Goal: Task Accomplishment & Management: Manage account settings

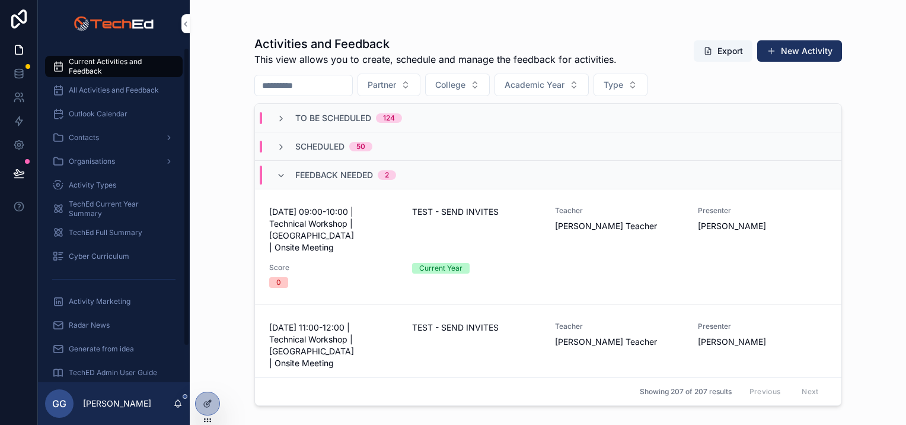
click at [0, 0] on icon at bounding box center [0, 0] width 0 height 0
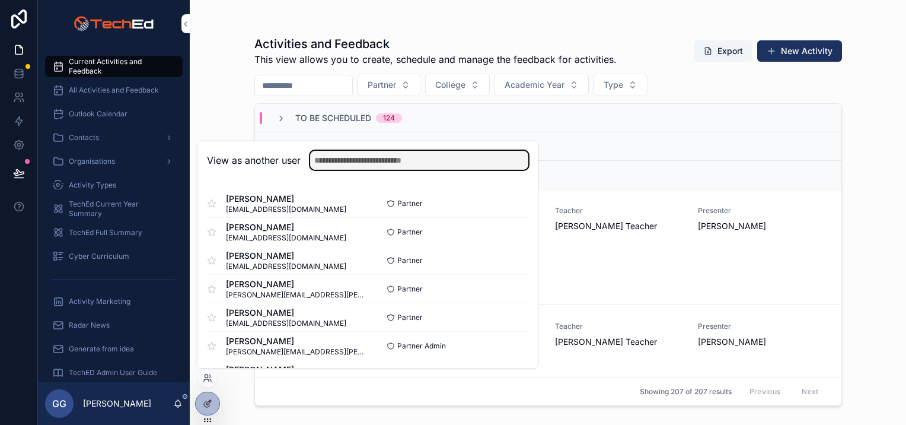
click at [344, 164] on input "text" at bounding box center [419, 160] width 218 height 19
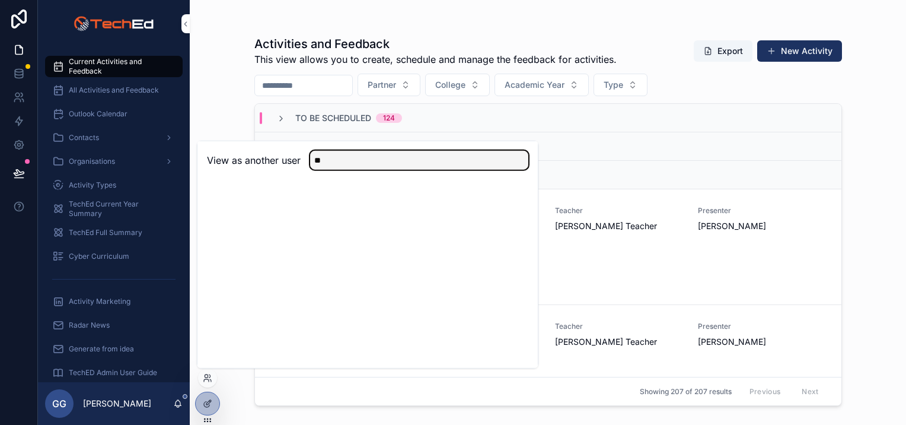
type input "*"
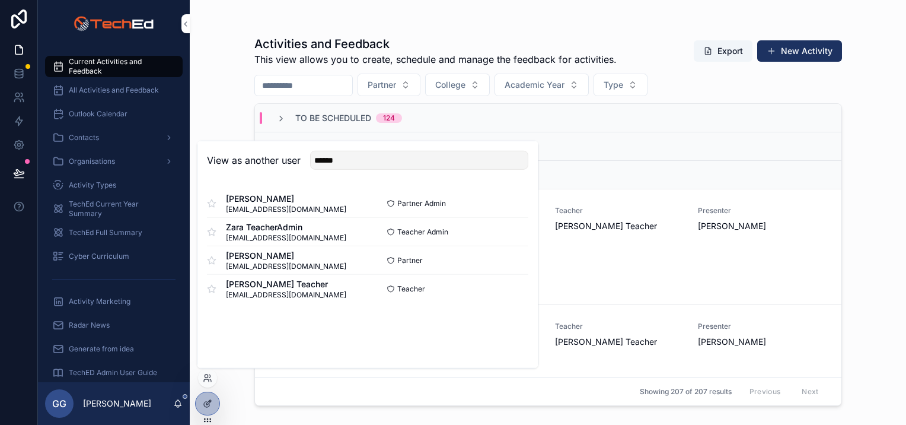
click at [264, 327] on div "View as another user ****** Tom PartnerAdmin events+tompartneradmin@techedpro.c…" at bounding box center [368, 255] width 342 height 228
click at [210, 199] on icon at bounding box center [211, 202] width 9 height 9
click at [209, 205] on icon at bounding box center [212, 203] width 8 height 8
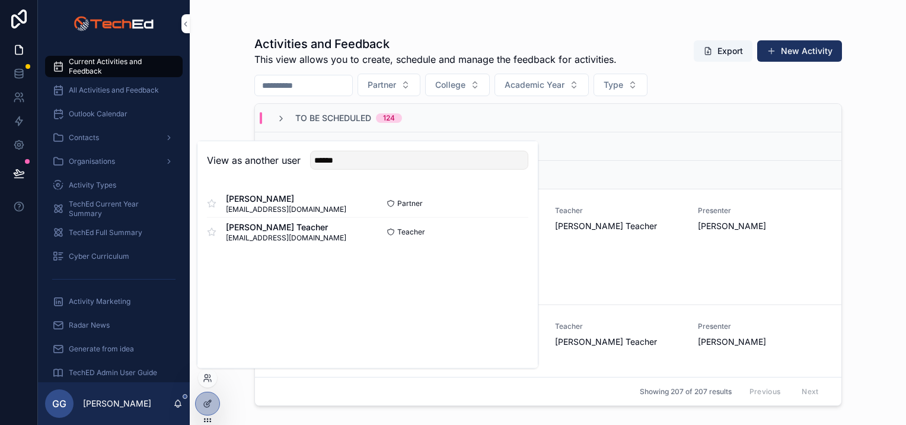
click at [215, 202] on icon at bounding box center [212, 203] width 8 height 8
click at [211, 202] on icon at bounding box center [211, 203] width 9 height 9
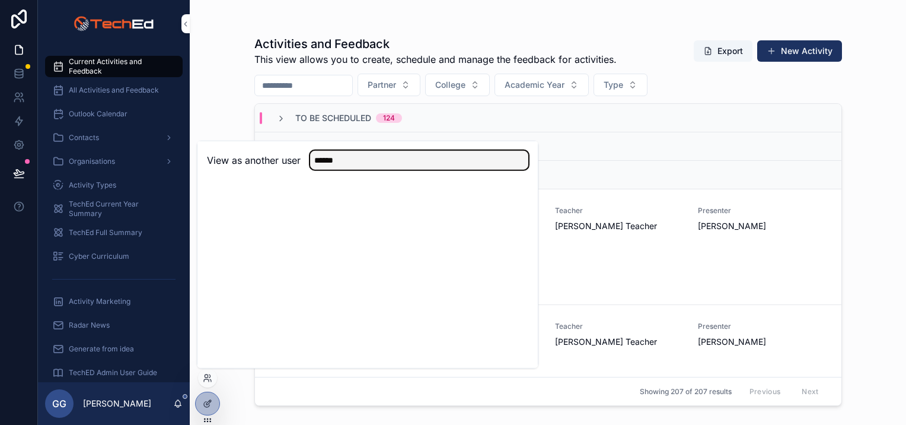
click at [358, 158] on input "******" at bounding box center [419, 160] width 218 height 19
type input "*"
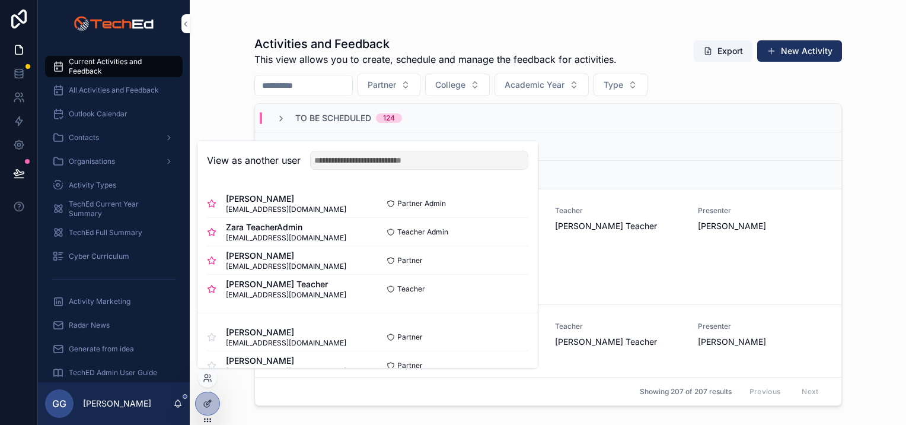
click at [0, 0] on button "Select" at bounding box center [0, 0] width 0 height 0
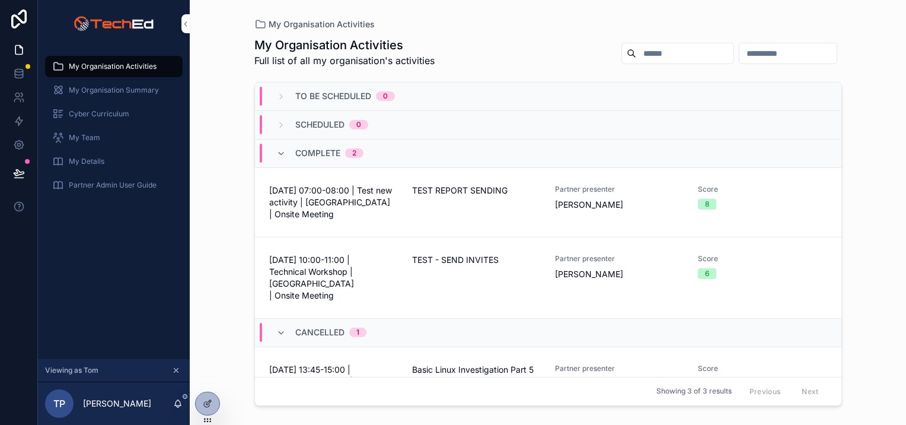
click at [104, 133] on div "My Team" at bounding box center [113, 137] width 123 height 19
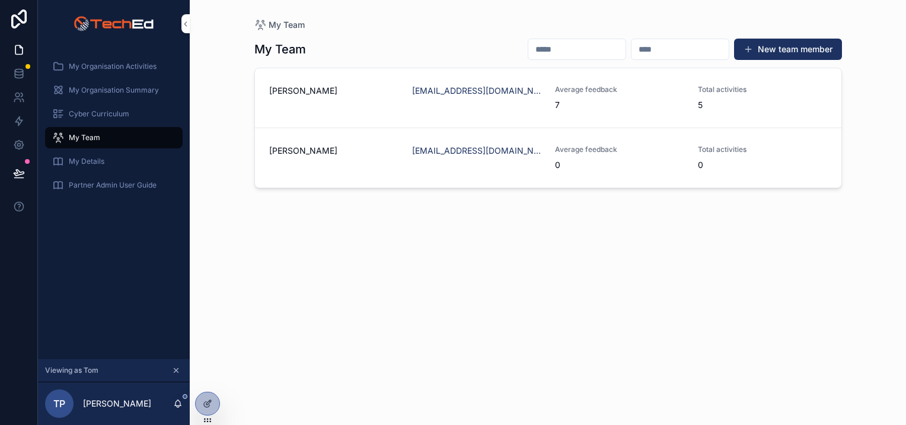
click at [768, 53] on button "New team member" at bounding box center [788, 49] width 108 height 21
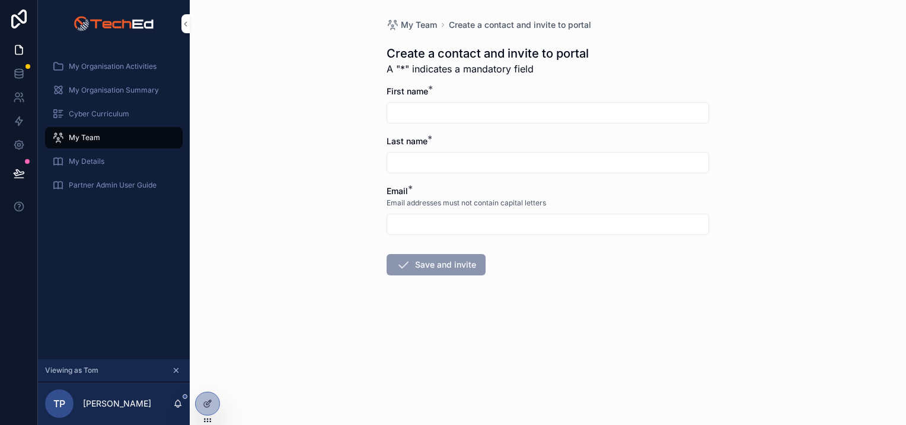
click at [423, 113] on input "scrollable content" at bounding box center [547, 112] width 321 height 17
paste input "****"
type input "****"
click at [407, 155] on input "scrollable content" at bounding box center [547, 162] width 321 height 17
paste input "**********"
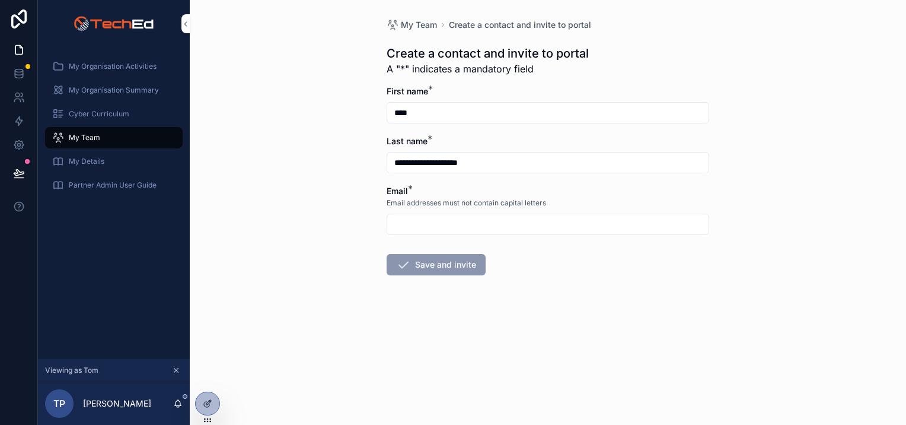
type input "**********"
click at [420, 230] on input "scrollable content" at bounding box center [547, 224] width 321 height 17
paste input "**********"
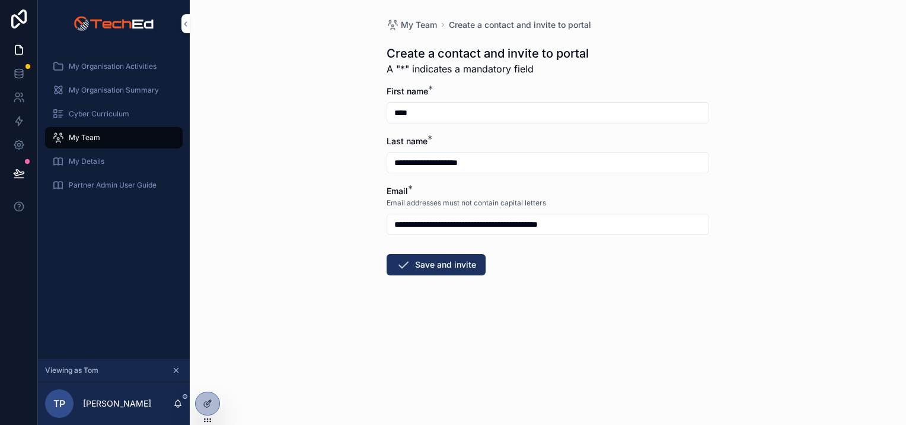
type input "**********"
click at [431, 266] on button "Save and invite" at bounding box center [436, 264] width 99 height 21
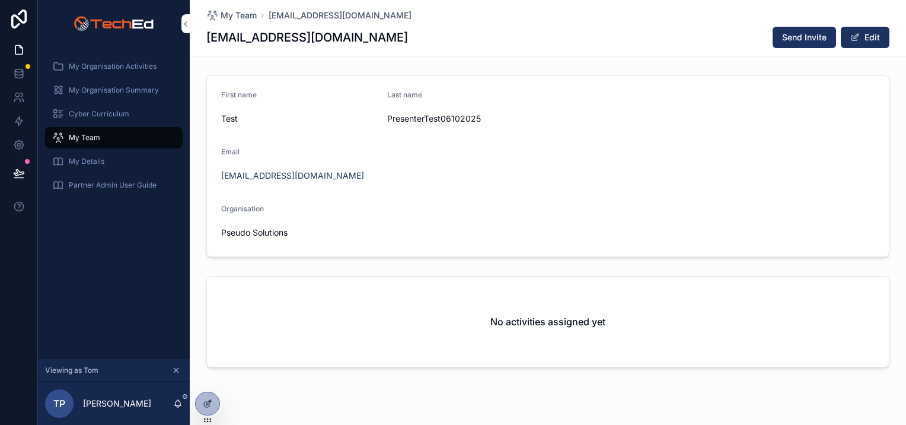
click at [782, 36] on span "Send Invite" at bounding box center [804, 37] width 44 height 12
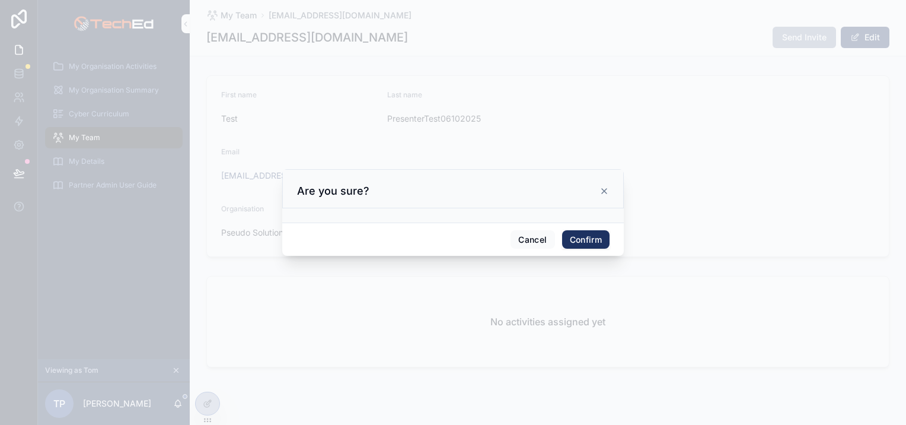
click at [592, 235] on button "Confirm" at bounding box center [585, 239] width 47 height 19
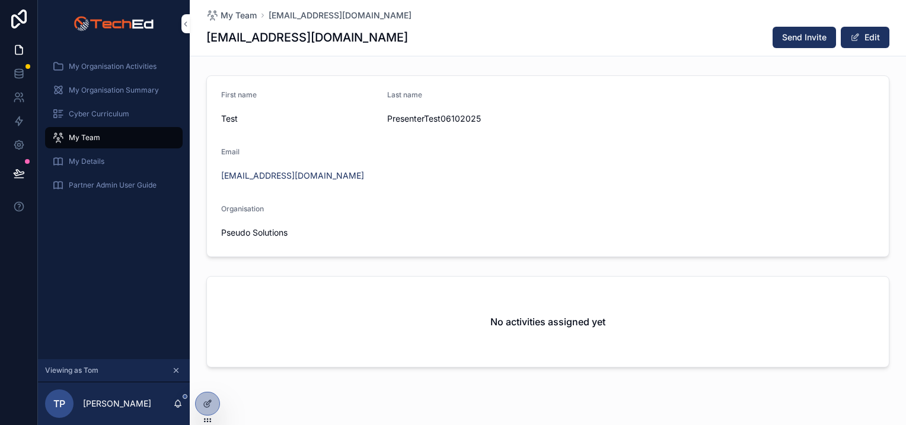
click at [106, 68] on span "My Organisation Activities" at bounding box center [113, 66] width 88 height 9
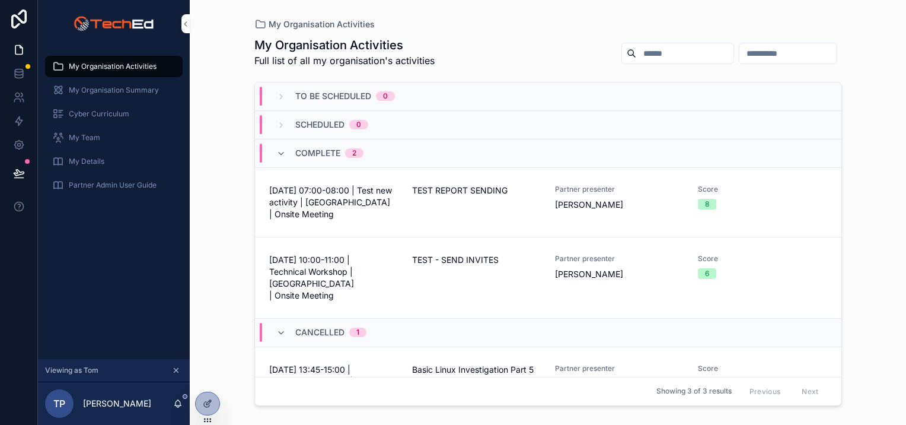
click at [93, 88] on span "My Organisation Summary" at bounding box center [114, 89] width 90 height 9
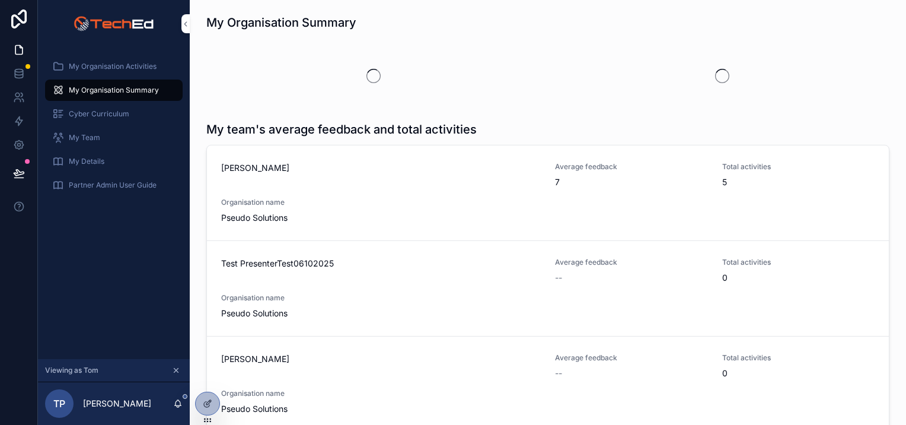
click at [88, 117] on span "Cyber Curriculum" at bounding box center [99, 113] width 60 height 9
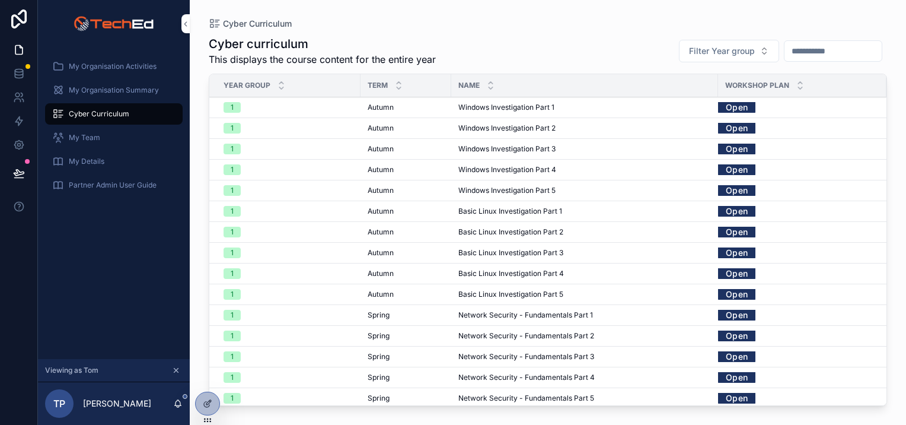
click at [731, 109] on link "Open" at bounding box center [736, 107] width 37 height 18
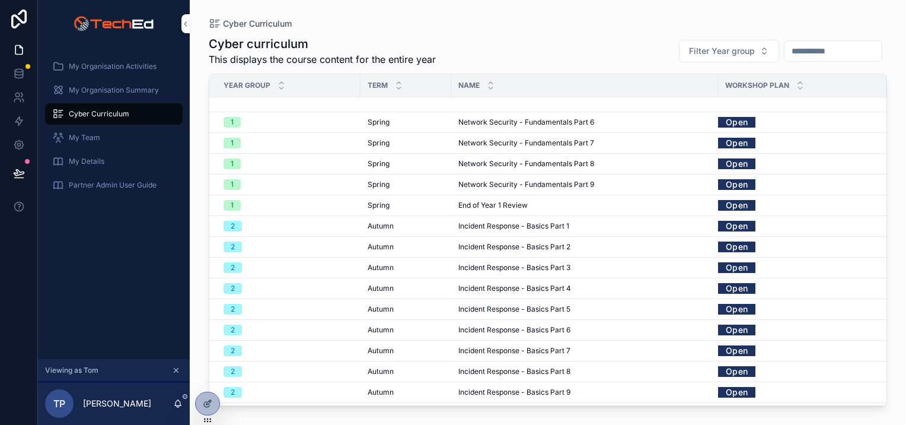
scroll to position [527, 0]
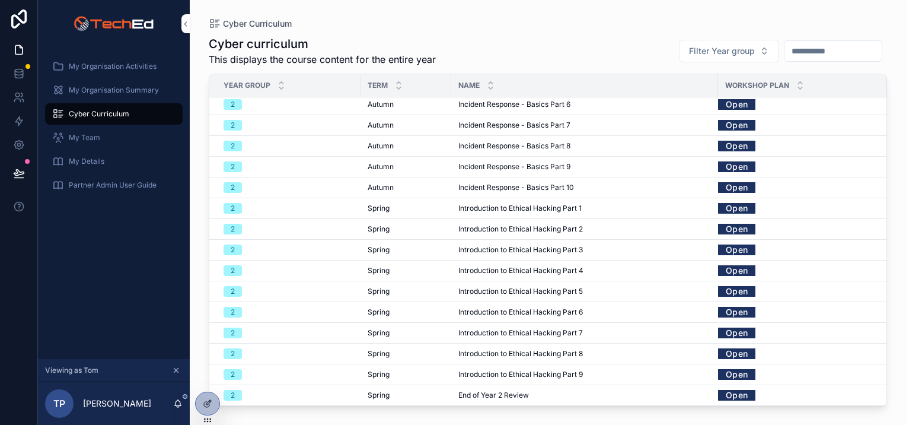
click at [735, 385] on link "Open" at bounding box center [736, 394] width 37 height 18
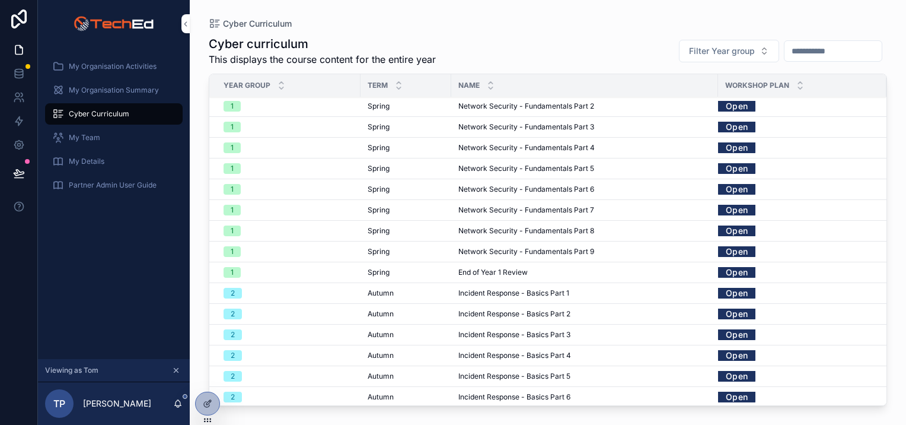
scroll to position [0, 0]
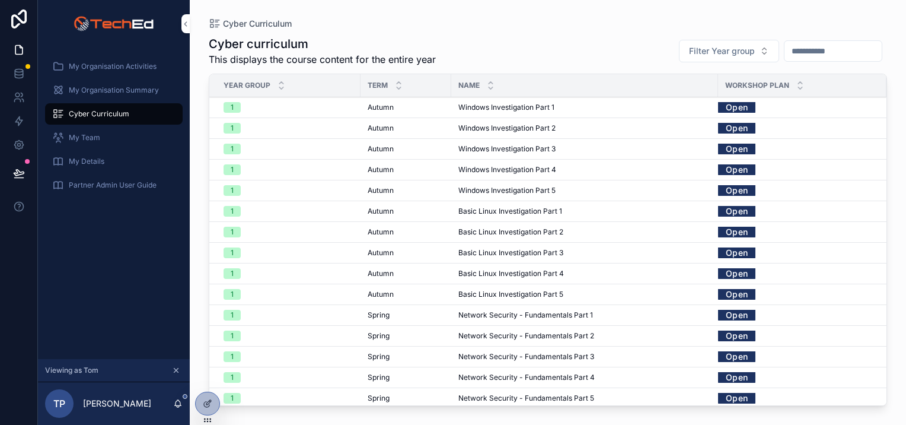
click at [731, 230] on link "Open" at bounding box center [736, 231] width 37 height 18
click at [0, 0] on icon at bounding box center [0, 0] width 0 height 0
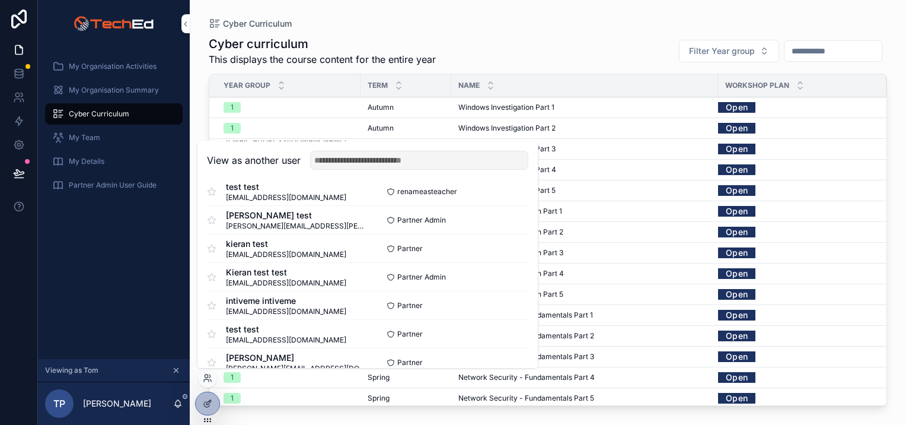
scroll to position [712, 0]
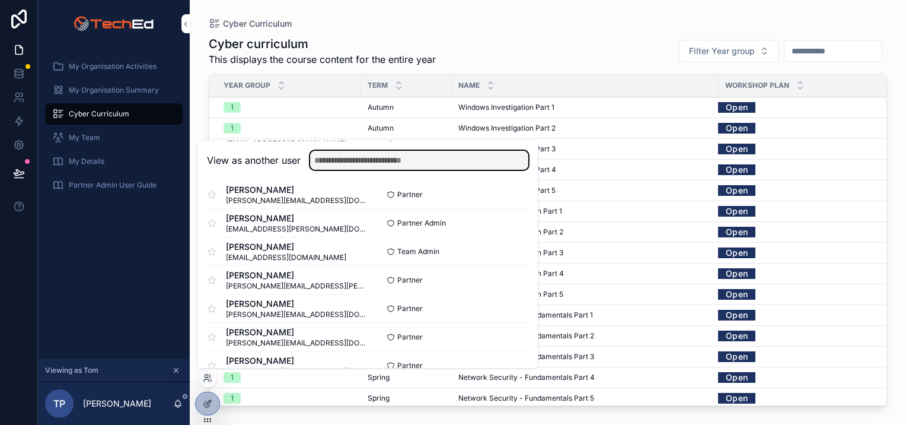
click at [337, 155] on input "text" at bounding box center [419, 160] width 218 height 19
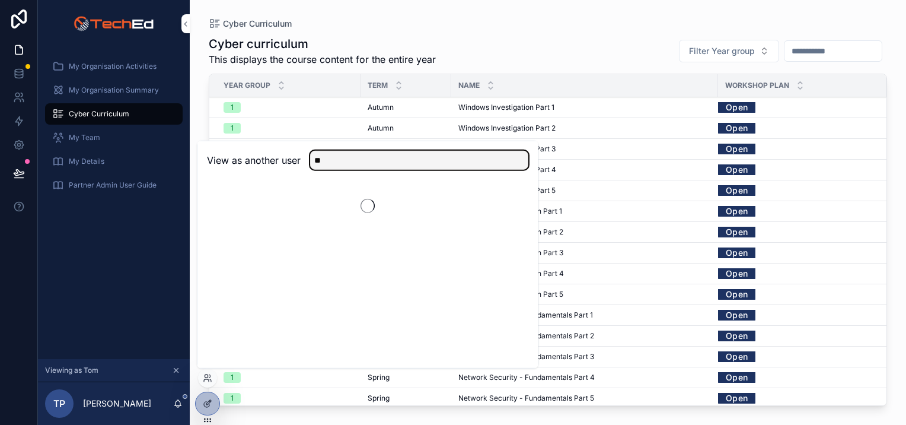
scroll to position [0, 0]
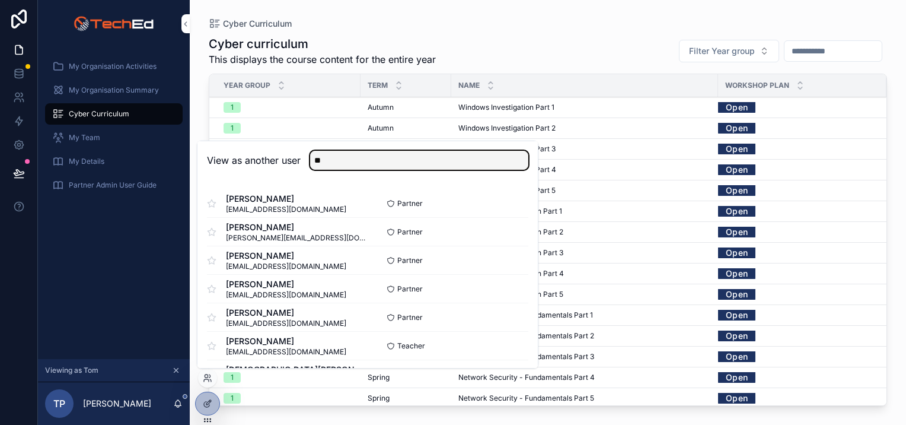
type input "**********"
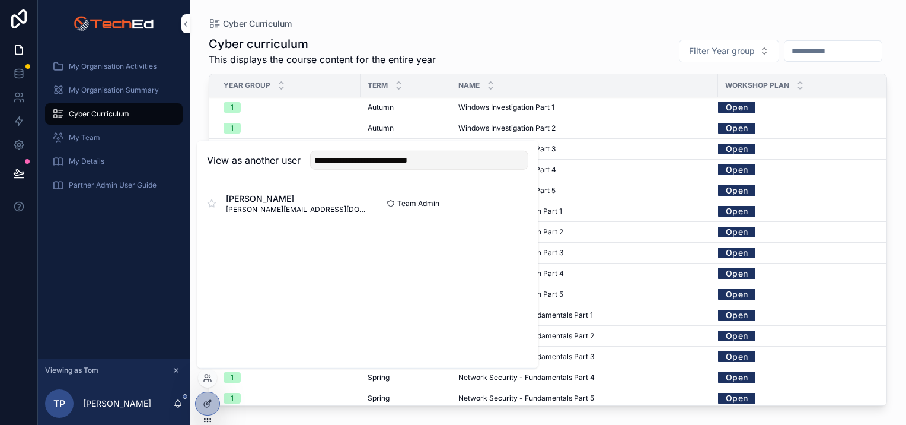
click at [212, 204] on icon at bounding box center [211, 203] width 9 height 9
click at [206, 397] on div at bounding box center [208, 403] width 24 height 23
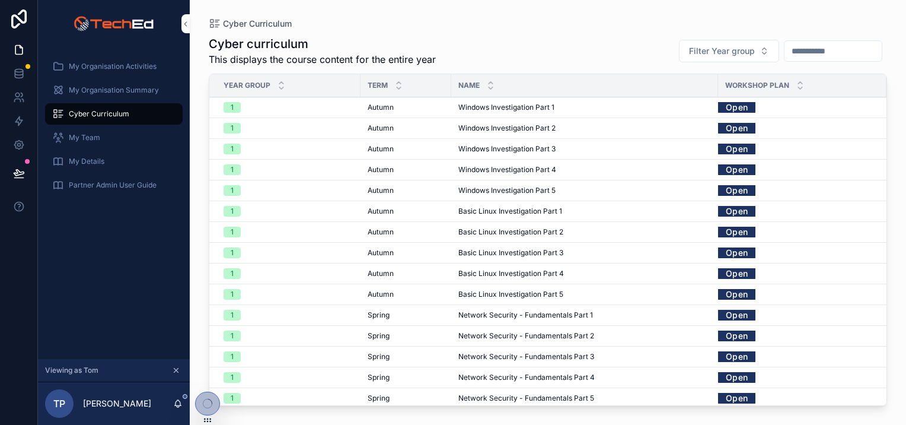
click at [206, 397] on div at bounding box center [208, 403] width 24 height 23
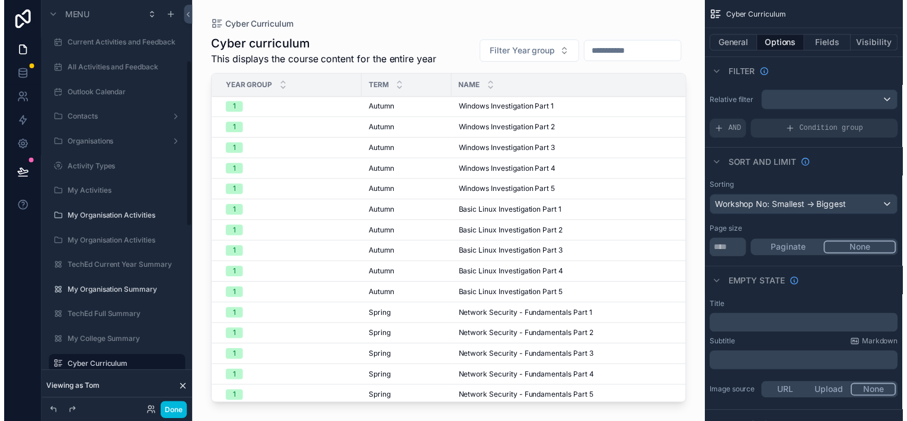
scroll to position [148, 0]
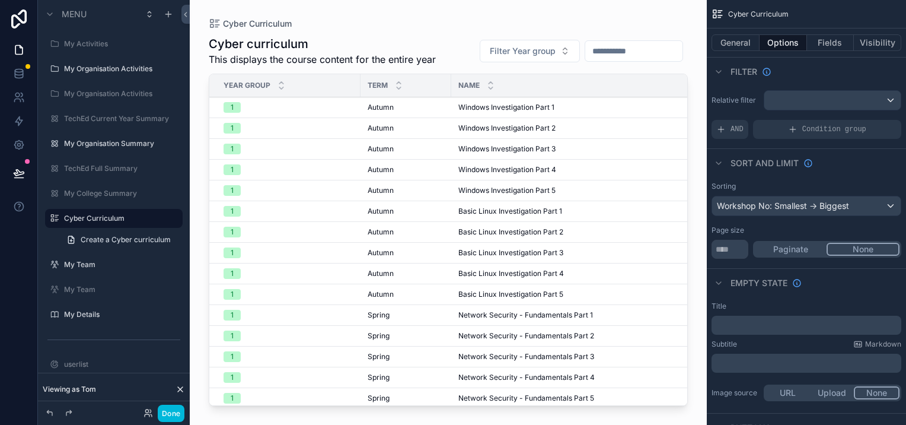
click at [162, 415] on button "Done" at bounding box center [171, 412] width 27 height 17
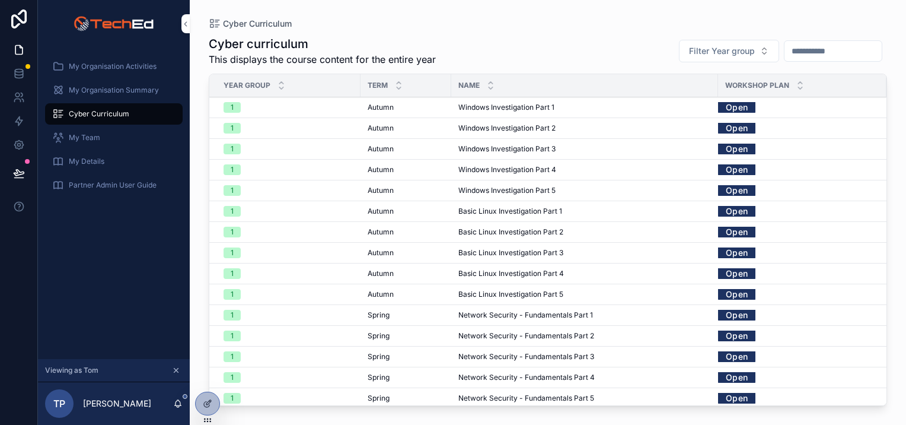
click at [0, 0] on icon at bounding box center [0, 0] width 0 height 0
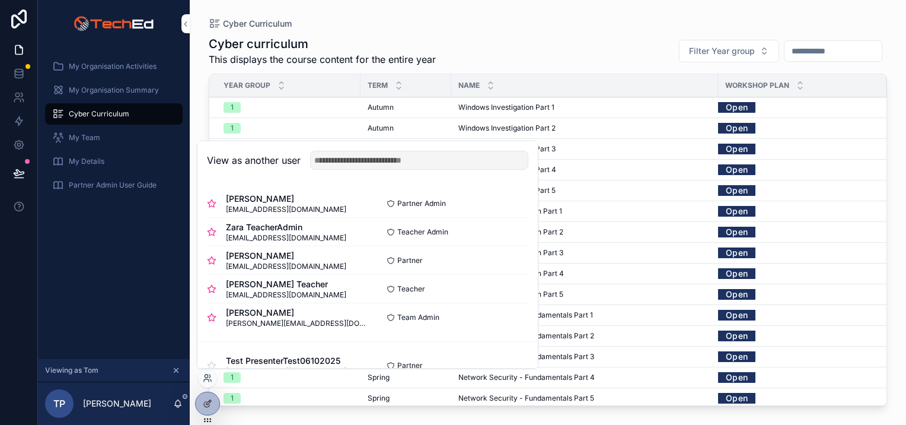
click at [555, 15] on div "Cyber Curriculum Cyber curriculum This displays the course content for the enti…" at bounding box center [548, 205] width 716 height 410
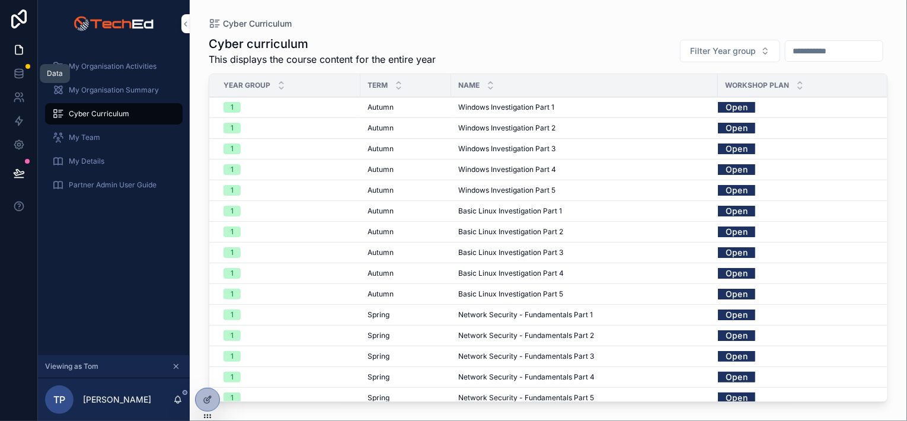
click at [21, 72] on icon at bounding box center [19, 70] width 8 height 3
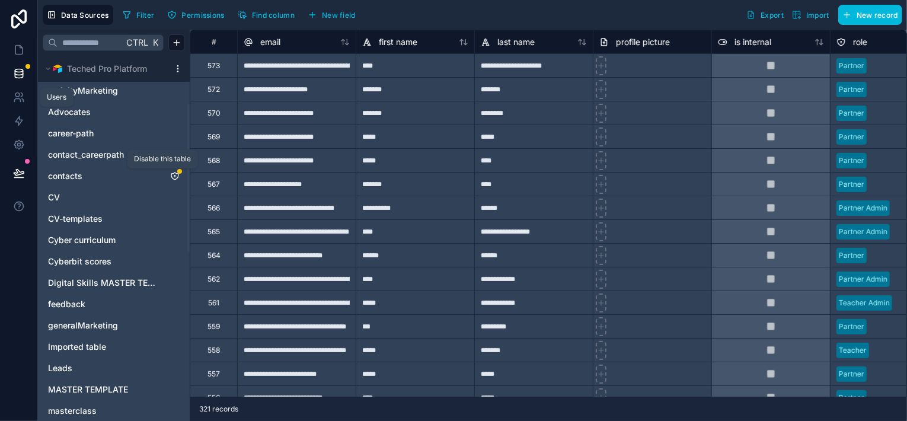
click at [11, 98] on link at bounding box center [18, 97] width 37 height 24
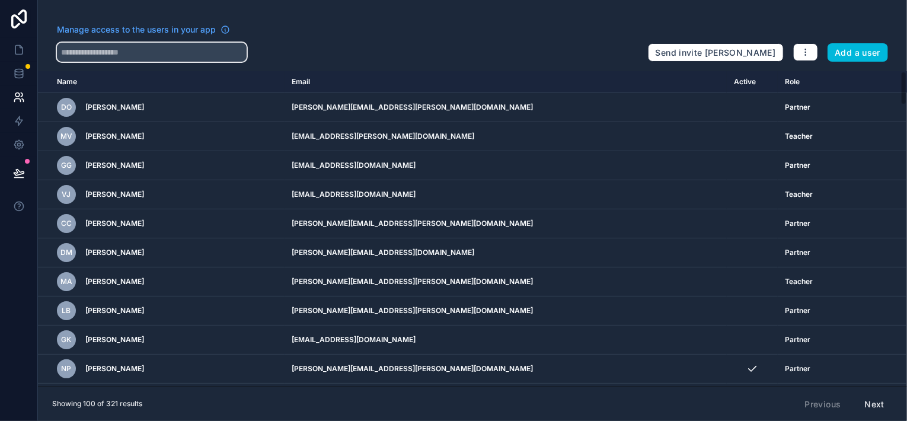
click at [113, 54] on input "text" at bounding box center [152, 52] width 190 height 19
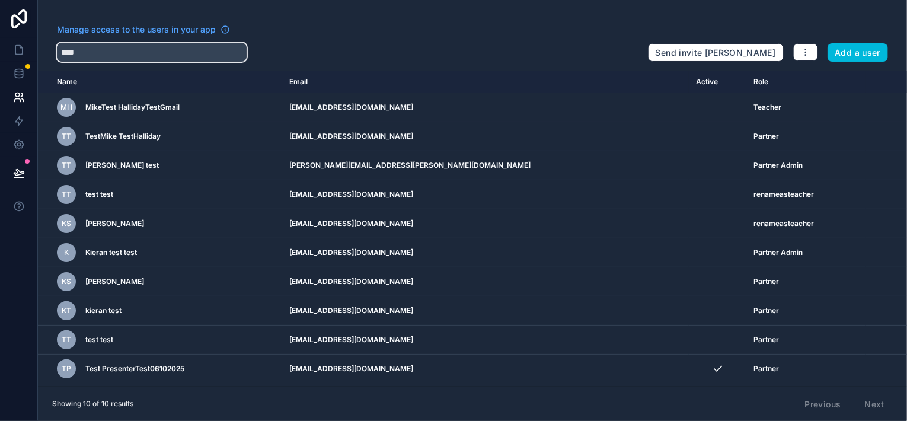
type input "****"
click at [13, 56] on link at bounding box center [18, 50] width 37 height 24
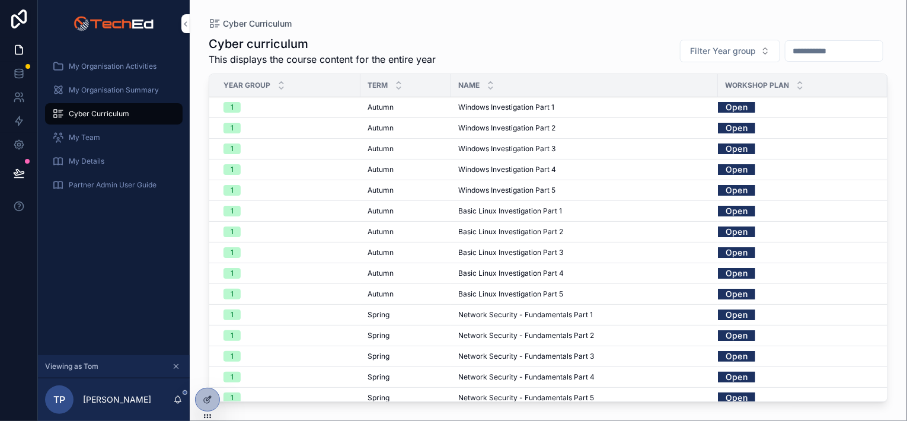
click at [92, 135] on span "My Team" at bounding box center [84, 137] width 31 height 9
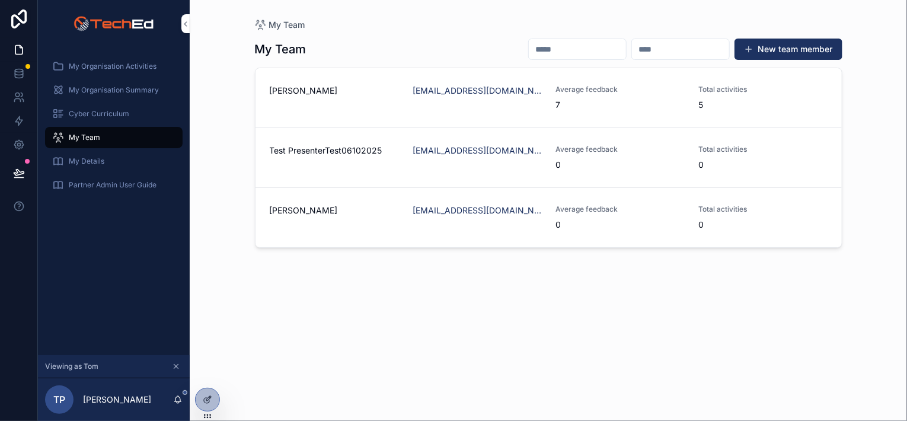
click at [285, 164] on div "Test PresenterTest06102025" at bounding box center [334, 158] width 129 height 26
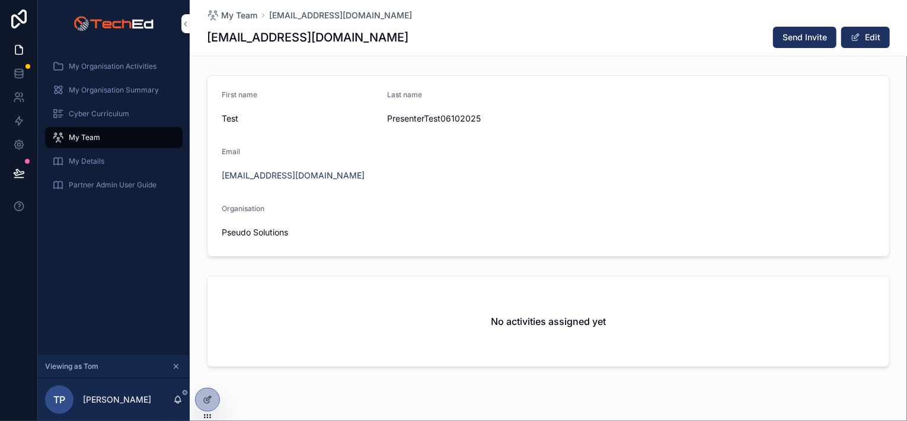
click at [855, 40] on span "scrollable content" at bounding box center [855, 37] width 9 height 9
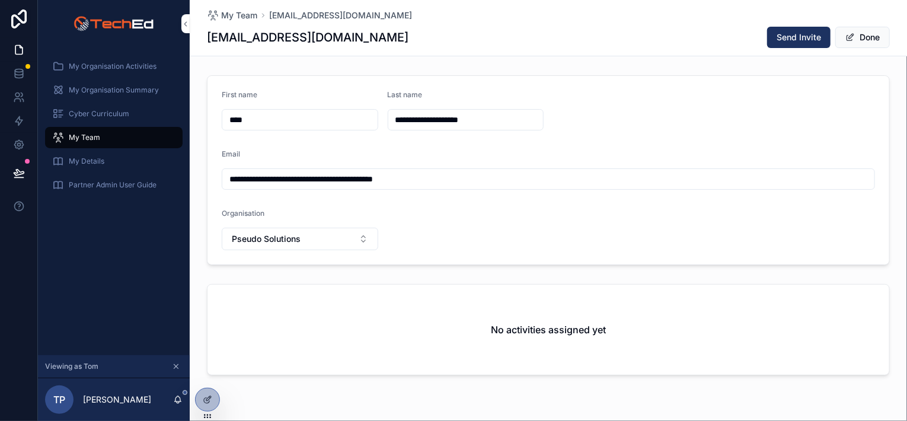
click at [862, 37] on button "Done" at bounding box center [863, 37] width 55 height 21
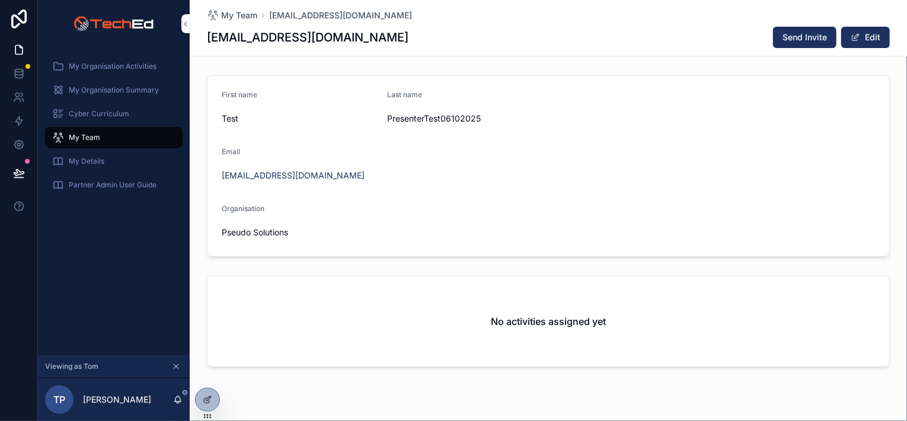
click at [0, 0] on div at bounding box center [0, 0] width 0 height 0
click at [0, 0] on icon at bounding box center [0, 0] width 0 height 0
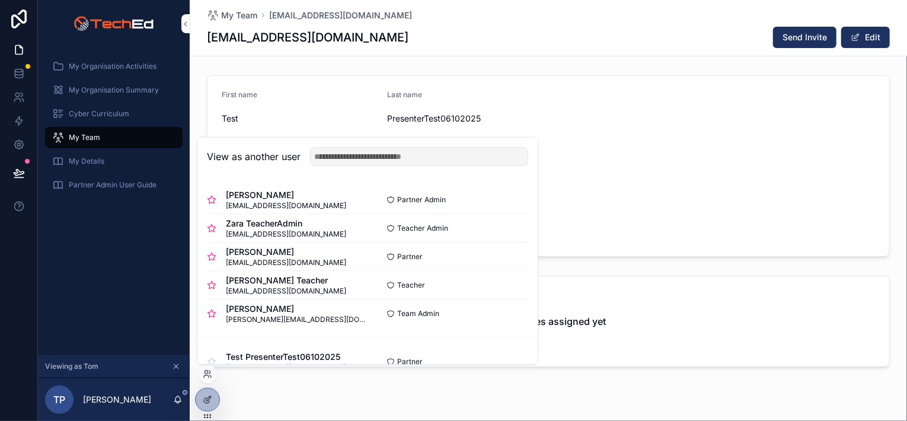
click at [0, 0] on button "Select" at bounding box center [0, 0] width 0 height 0
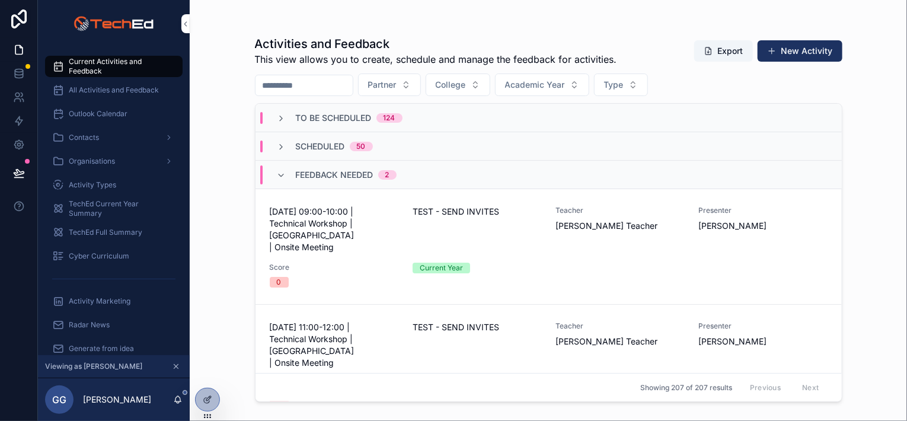
click at [97, 130] on div "Contacts" at bounding box center [113, 137] width 123 height 19
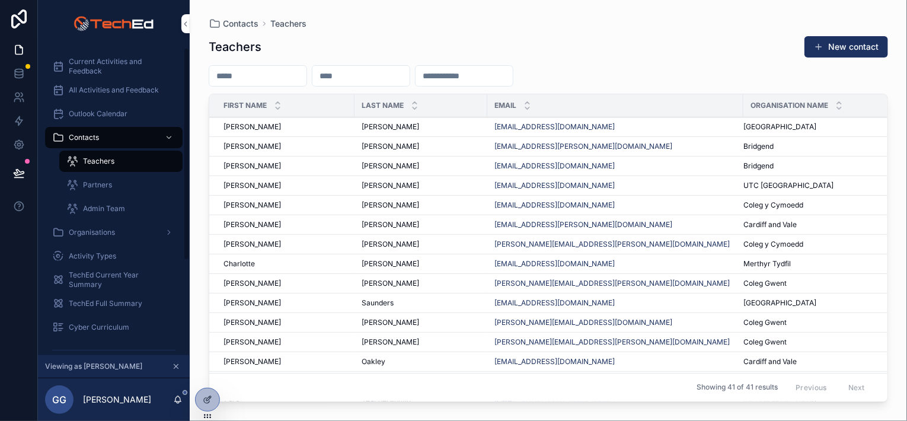
click at [117, 184] on div "Partners" at bounding box center [120, 185] width 109 height 19
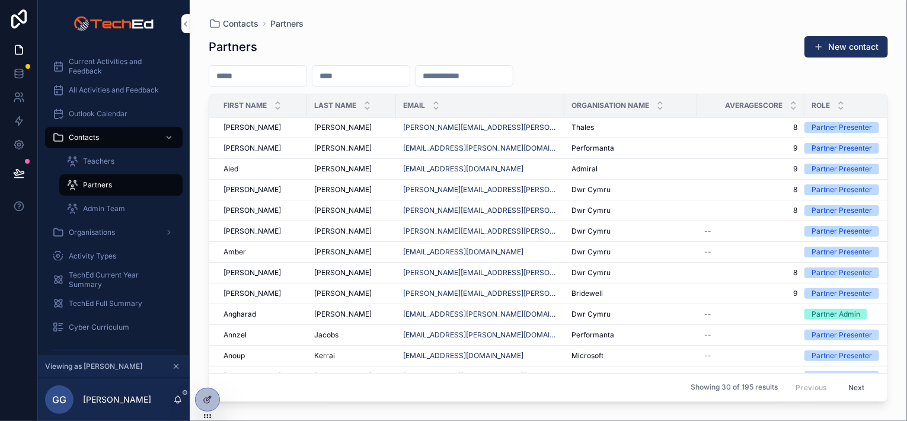
click at [284, 73] on input "scrollable content" at bounding box center [257, 76] width 97 height 17
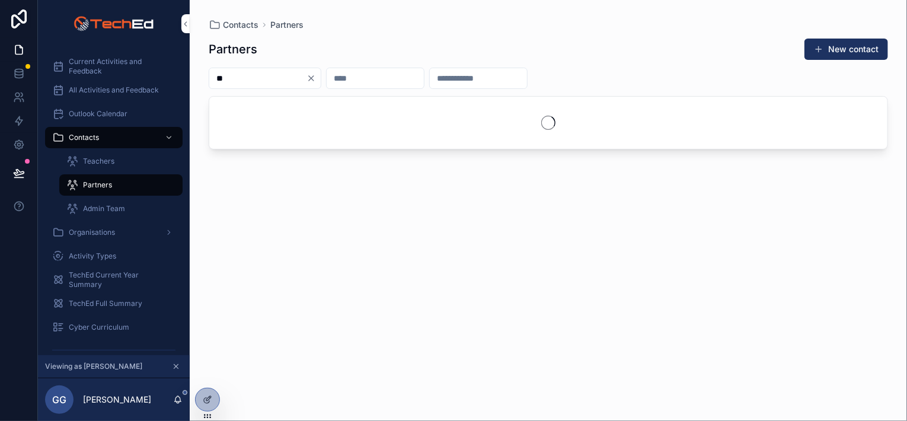
type input "*"
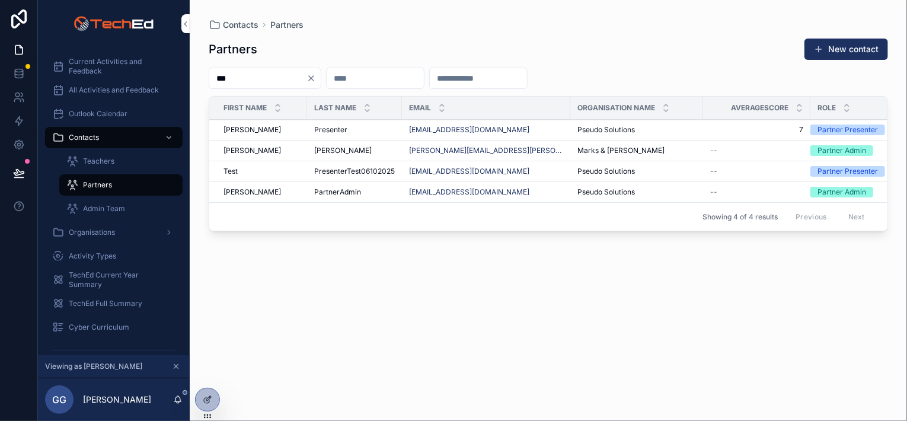
type input "***"
click at [248, 167] on div "Test Test" at bounding box center [262, 171] width 77 height 9
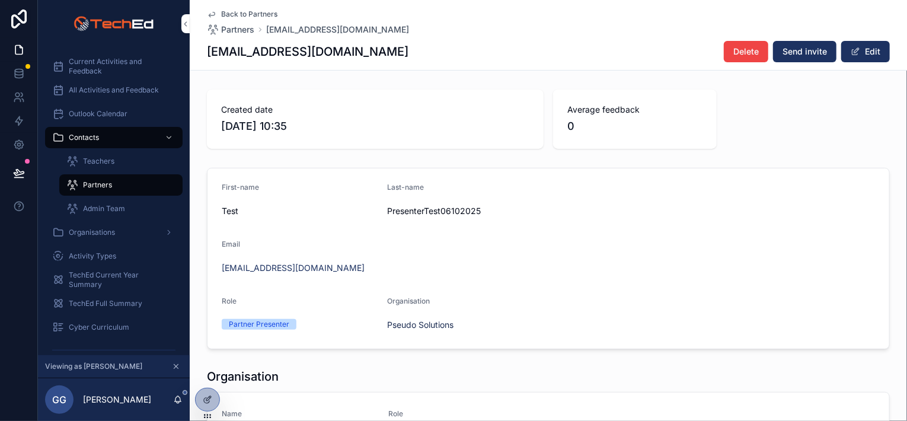
click at [751, 52] on span "Delete" at bounding box center [747, 52] width 26 height 12
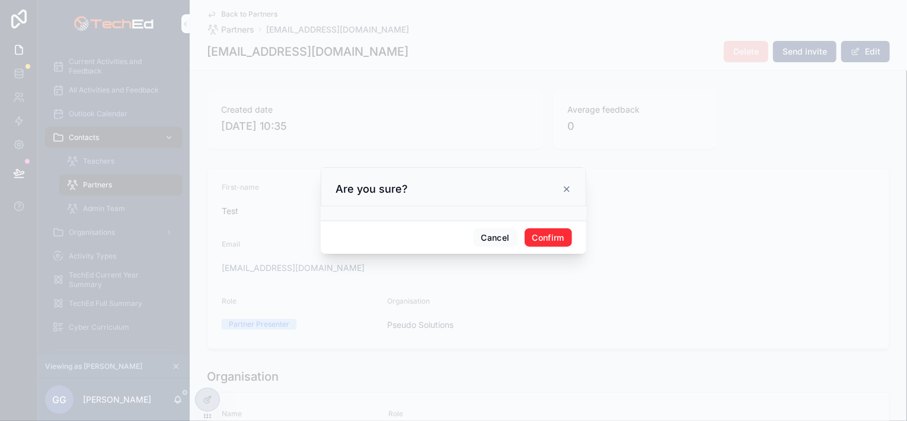
click at [550, 238] on button "Confirm" at bounding box center [548, 237] width 47 height 19
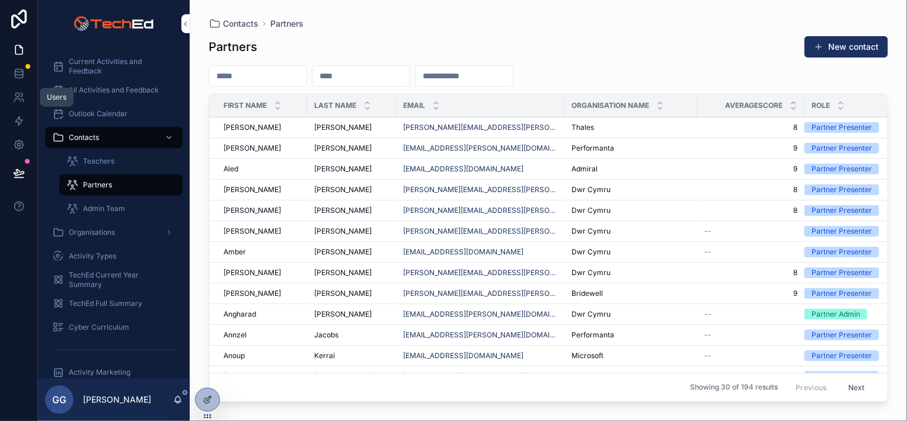
click at [21, 100] on icon at bounding box center [19, 97] width 12 height 12
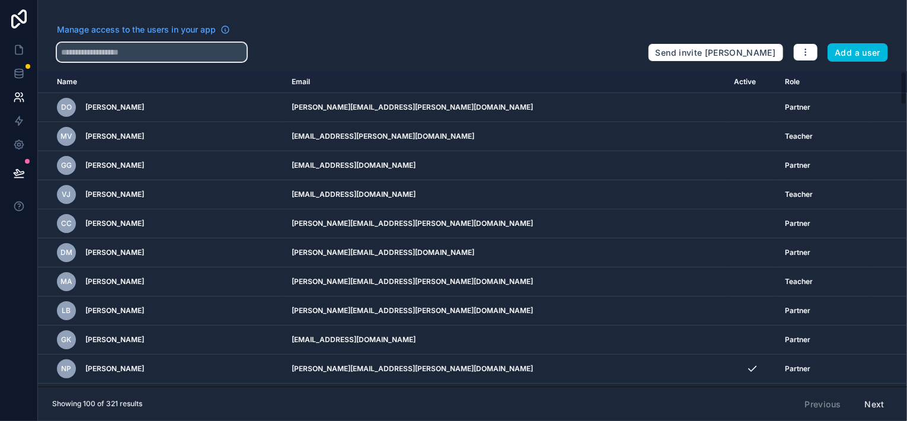
click at [87, 52] on input "text" at bounding box center [152, 52] width 190 height 19
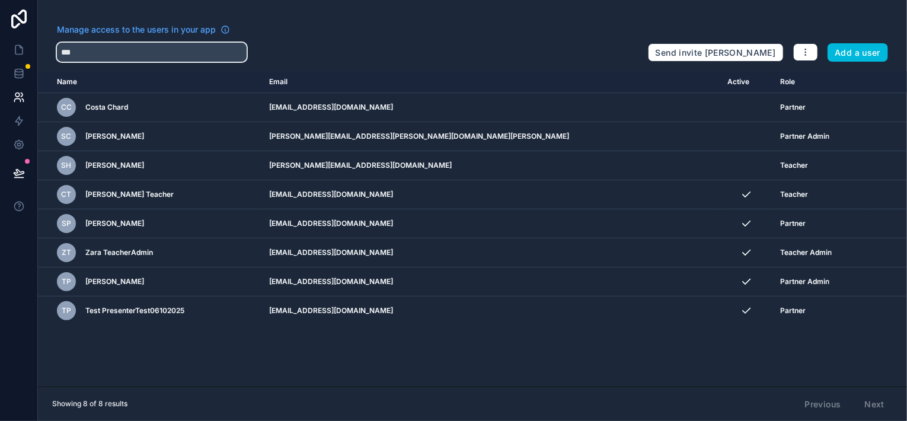
type input "***"
click at [0, 0] on icon "scrollable content" at bounding box center [0, 0] width 0 height 0
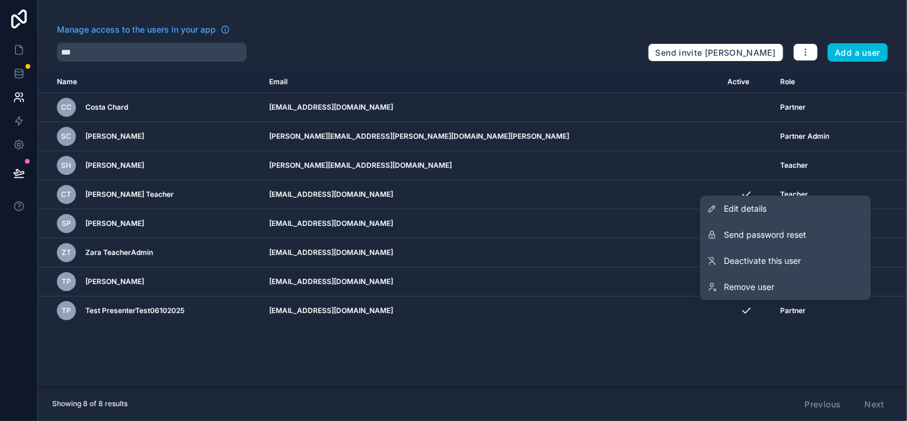
click at [761, 288] on span "Remove user" at bounding box center [749, 287] width 50 height 12
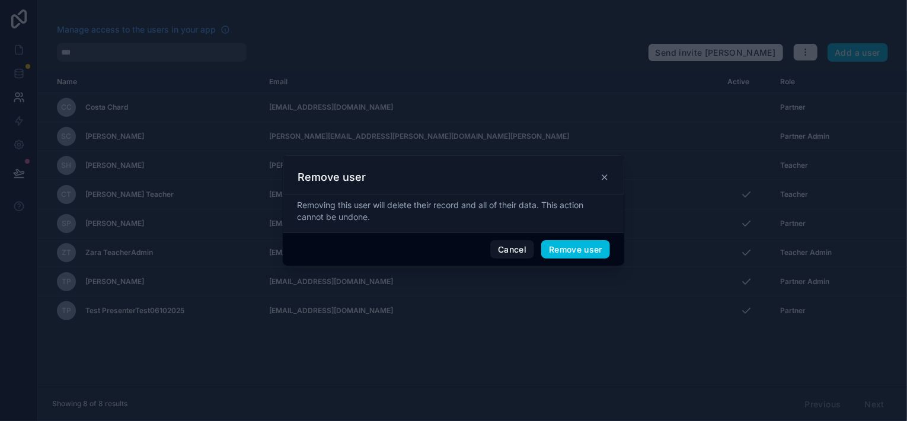
click at [565, 248] on button "Remove user" at bounding box center [575, 249] width 69 height 19
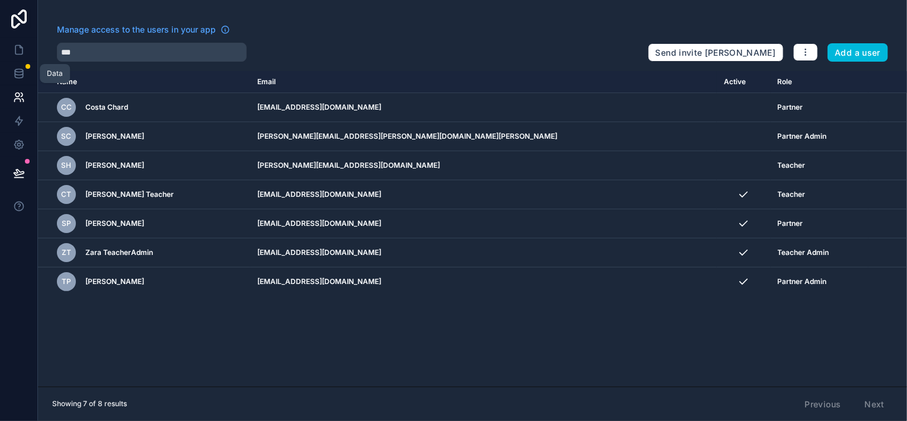
click at [21, 77] on icon at bounding box center [19, 74] width 12 height 12
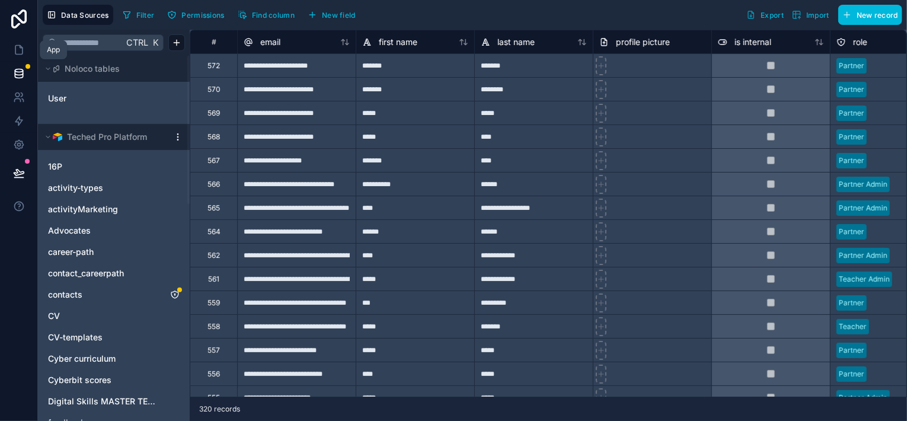
click at [17, 50] on icon at bounding box center [19, 50] width 12 height 12
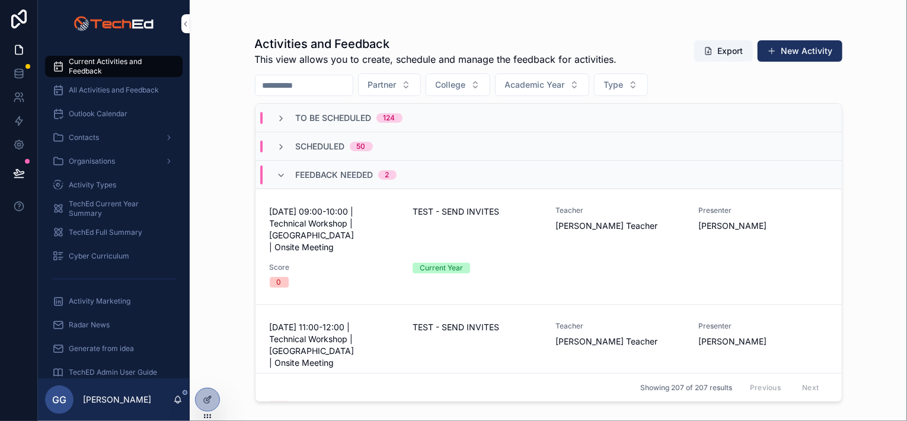
click at [421, 88] on button "Partner" at bounding box center [389, 85] width 63 height 23
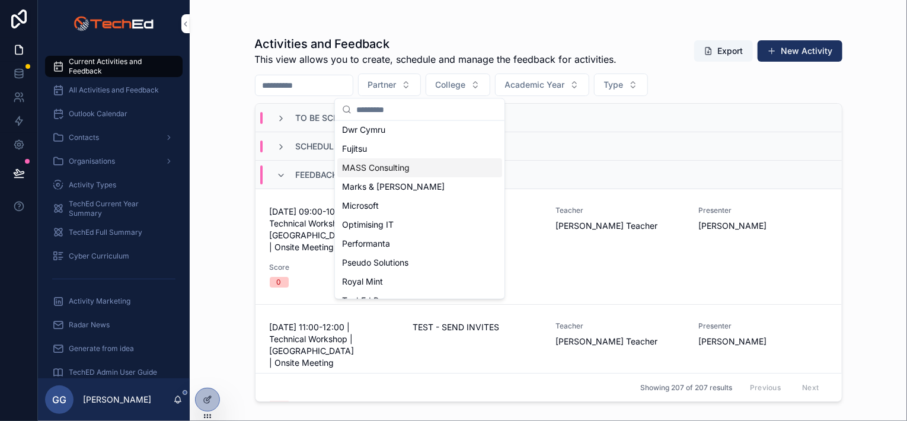
scroll to position [119, 0]
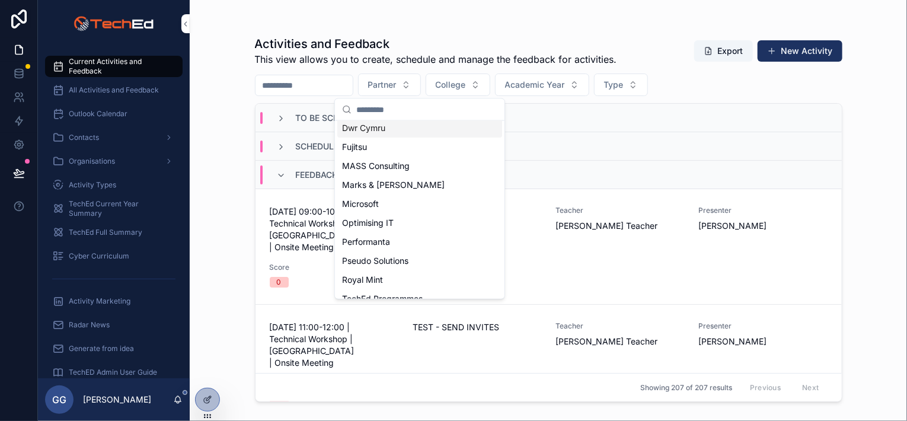
click at [377, 131] on span "Dwr Cymru" at bounding box center [363, 128] width 43 height 12
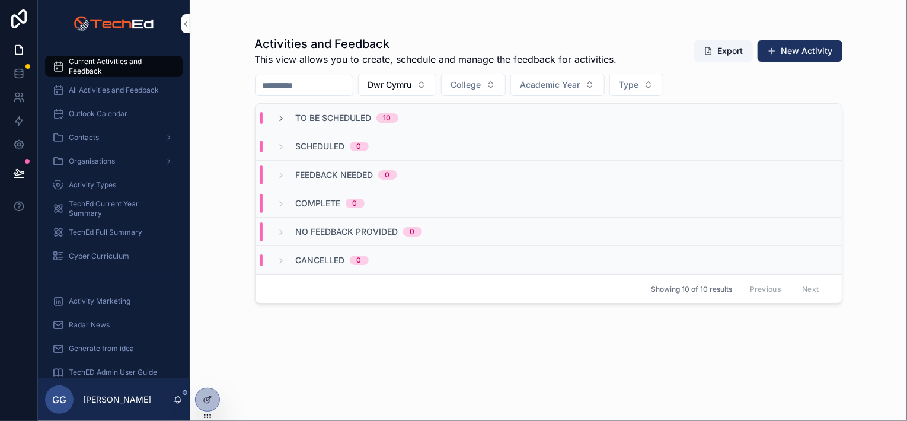
click at [279, 120] on icon "scrollable content" at bounding box center [281, 118] width 9 height 9
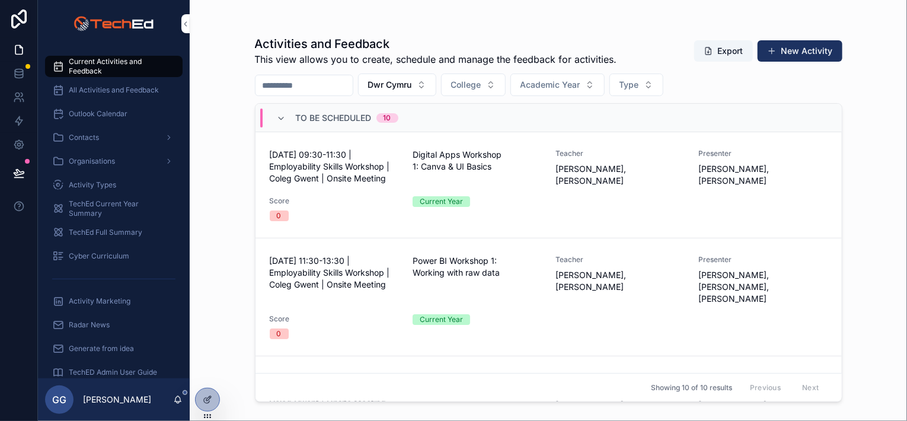
click at [279, 120] on icon "scrollable content" at bounding box center [281, 118] width 9 height 9
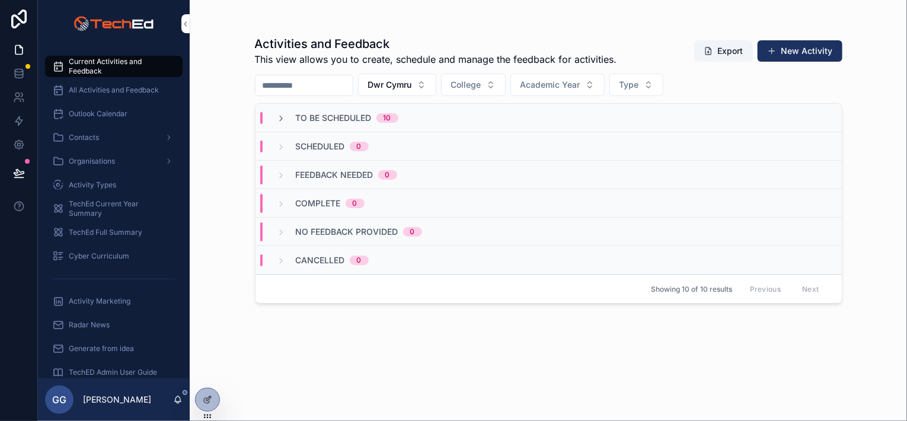
click at [412, 83] on span "Dwr Cymru" at bounding box center [390, 85] width 44 height 12
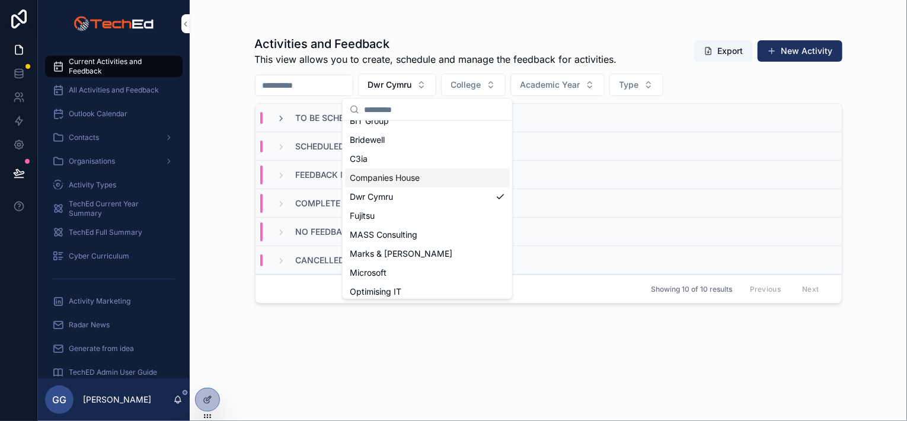
scroll to position [178, 0]
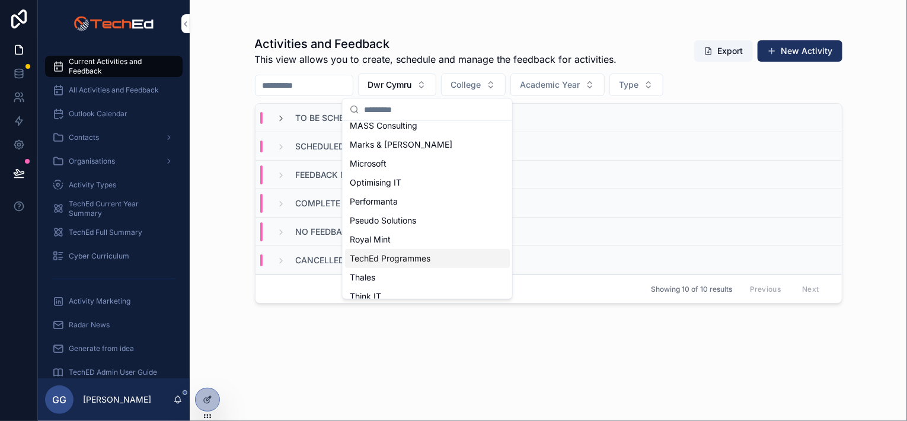
click at [426, 260] on span "TechEd Programmes" at bounding box center [390, 259] width 81 height 12
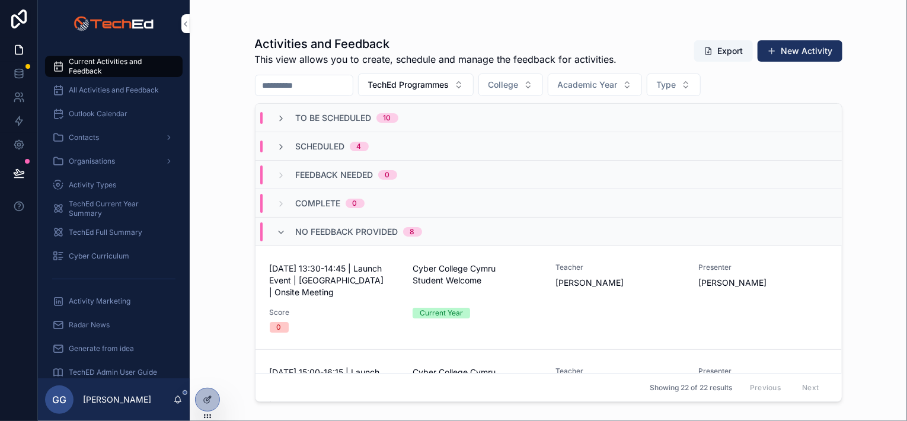
click at [279, 119] on icon "scrollable content" at bounding box center [281, 118] width 9 height 9
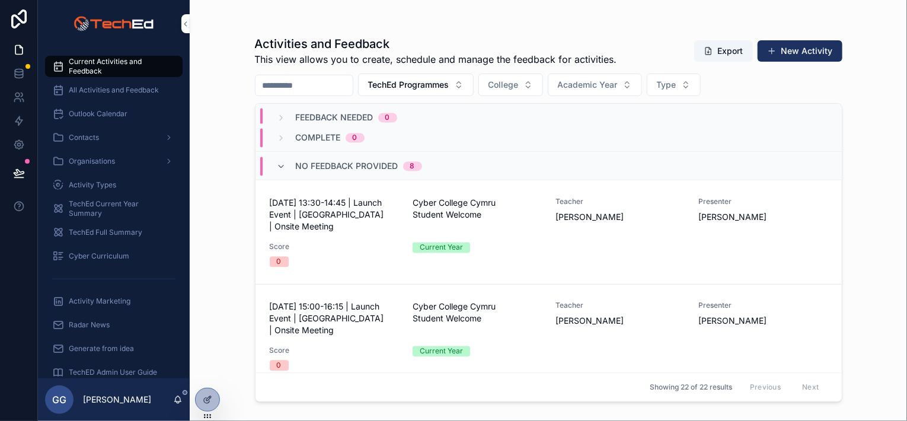
scroll to position [949, 0]
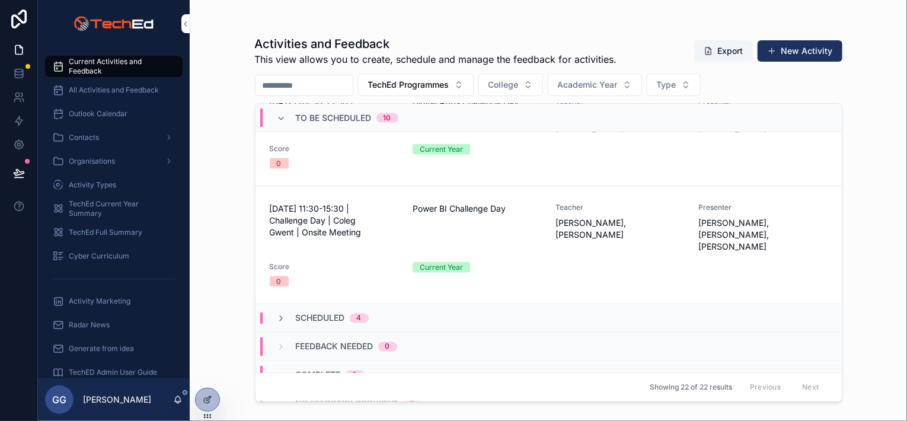
click at [286, 313] on div "Scheduled 4" at bounding box center [323, 319] width 92 height 12
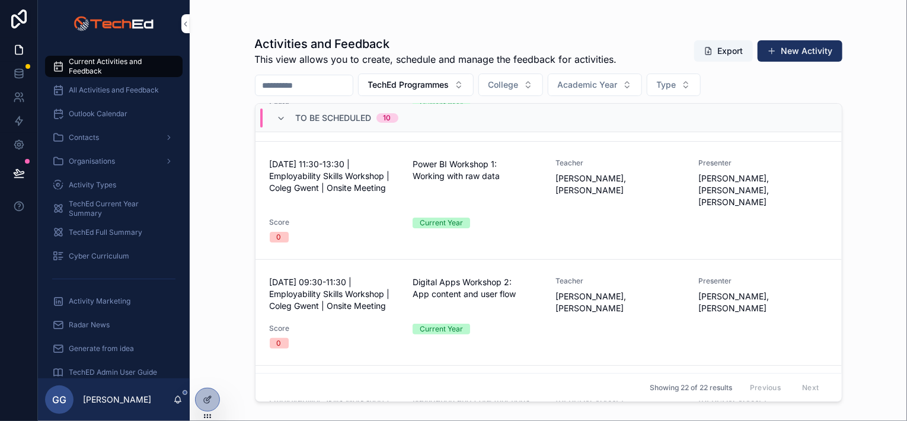
scroll to position [0, 0]
